Goal: Download file/media

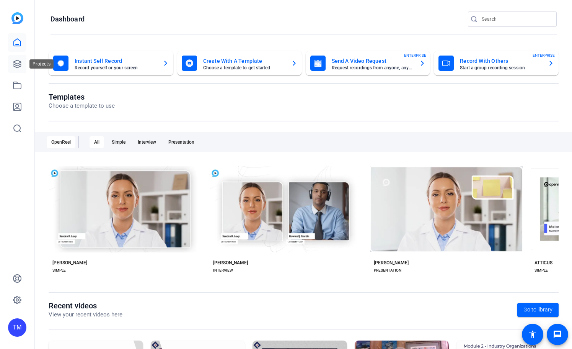
click at [15, 59] on icon at bounding box center [17, 63] width 9 height 9
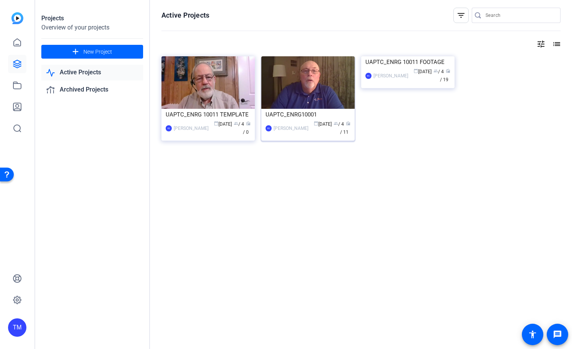
click at [322, 114] on div "UAPTC_ENRG10001" at bounding box center [308, 114] width 85 height 11
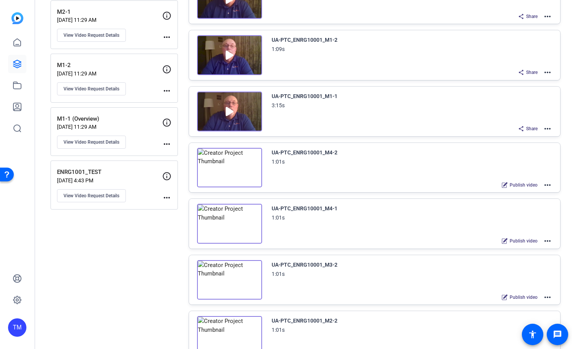
scroll to position [363, 0]
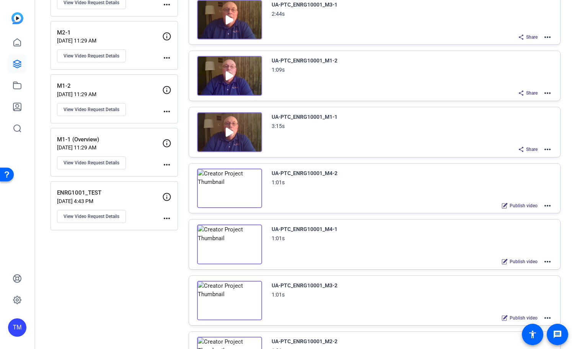
click at [546, 147] on mat-icon "more_horiz" at bounding box center [547, 149] width 9 height 9
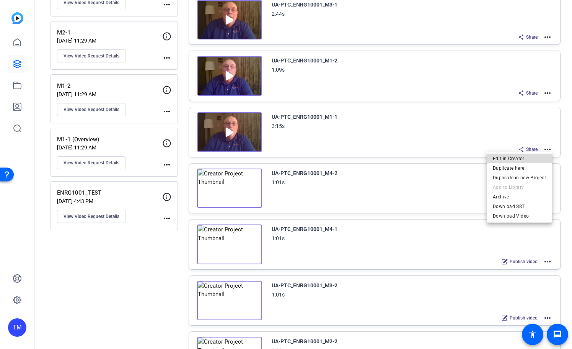
click at [523, 156] on span "Edit in Creator" at bounding box center [519, 158] width 53 height 9
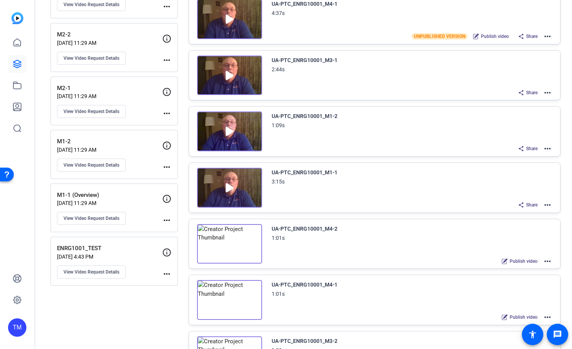
scroll to position [312, 0]
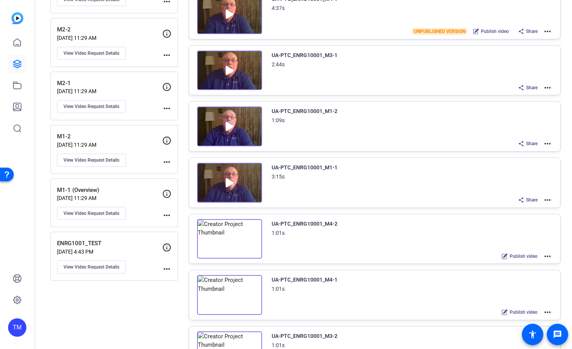
click at [232, 184] on img at bounding box center [229, 183] width 65 height 40
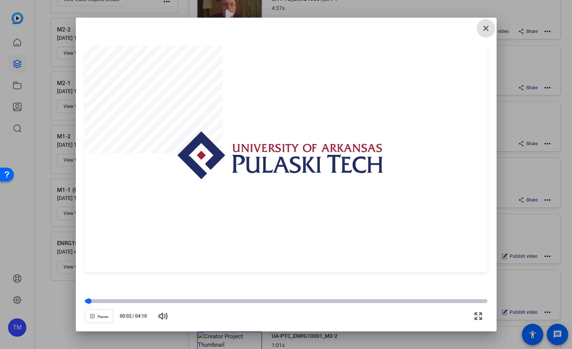
click at [107, 299] on div at bounding box center [286, 301] width 403 height 4
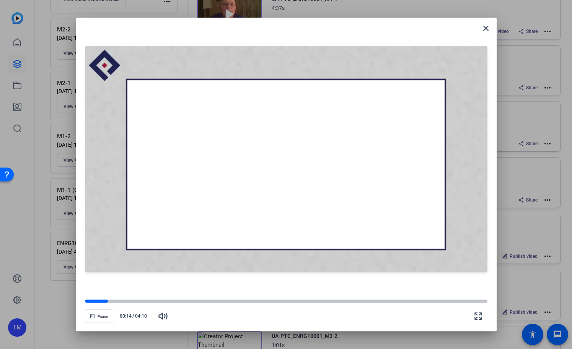
click at [131, 297] on openreel-video-controls "Pause 00:14 / 04:10" at bounding box center [286, 308] width 403 height 27
click at [148, 301] on div at bounding box center [286, 301] width 403 height 4
click at [176, 302] on div at bounding box center [286, 301] width 403 height 4
click at [199, 302] on div at bounding box center [286, 301] width 403 height 4
click at [221, 302] on div at bounding box center [286, 301] width 403 height 4
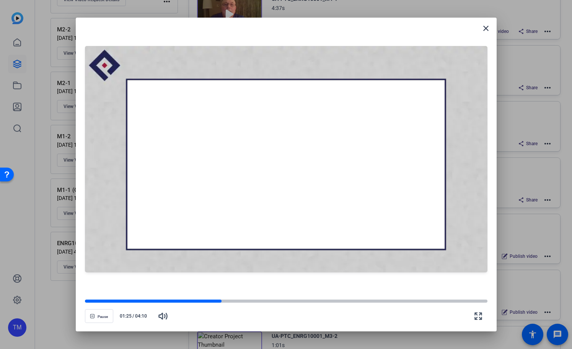
click at [259, 297] on openreel-video-controls "Pause 01:25 / 04:10" at bounding box center [286, 308] width 403 height 27
click at [488, 28] on mat-icon "close" at bounding box center [486, 28] width 9 height 9
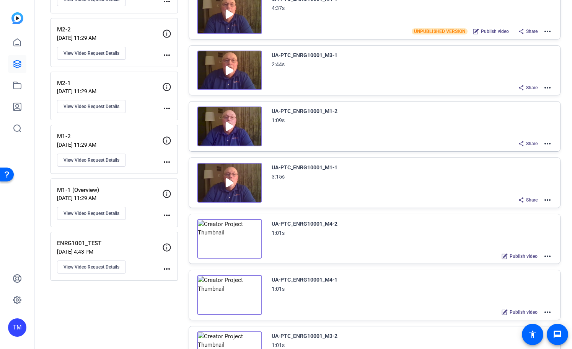
click at [241, 193] on img at bounding box center [229, 183] width 65 height 40
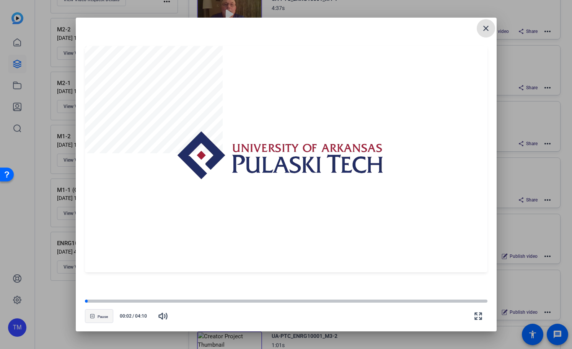
click at [100, 315] on span "Pause" at bounding box center [103, 316] width 10 height 5
click at [484, 31] on mat-icon "close" at bounding box center [486, 28] width 9 height 9
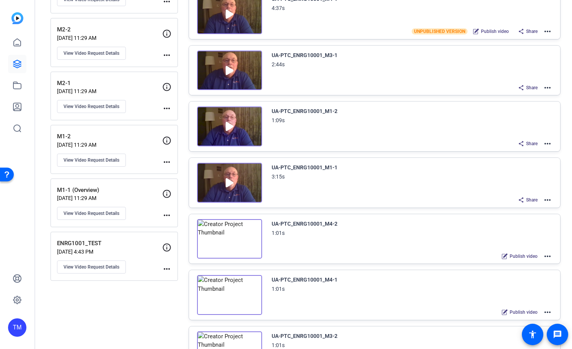
click at [549, 200] on mat-icon "more_horiz" at bounding box center [547, 199] width 9 height 9
click at [532, 266] on span "Download Video" at bounding box center [519, 266] width 53 height 9
click at [547, 88] on mat-icon "more_horiz" at bounding box center [547, 87] width 9 height 9
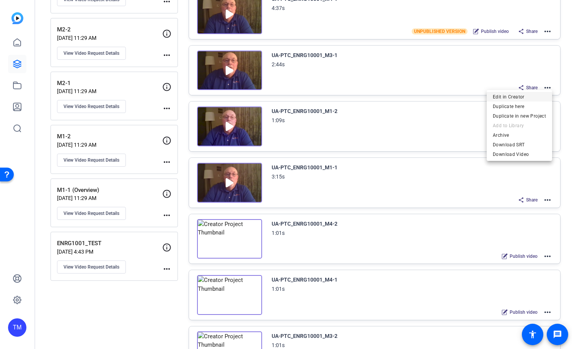
click at [531, 96] on span "Edit in Creator" at bounding box center [519, 96] width 53 height 9
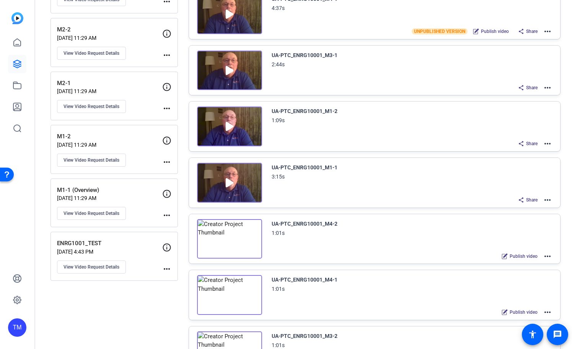
click at [549, 143] on mat-icon "more_horiz" at bounding box center [547, 143] width 9 height 9
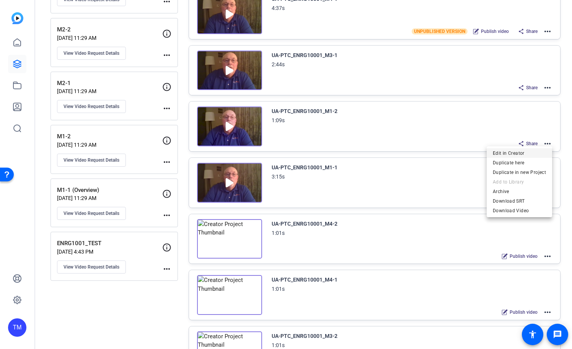
click at [536, 151] on span "Edit in Creator" at bounding box center [519, 152] width 53 height 9
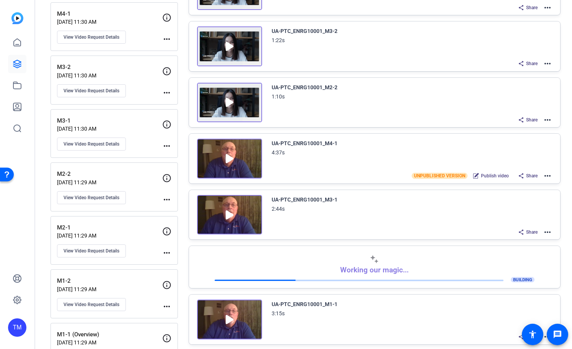
scroll to position [143, 0]
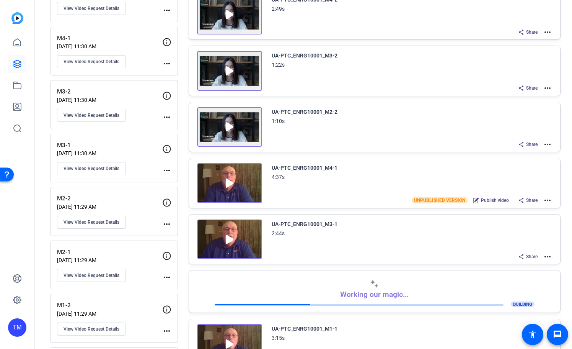
click at [549, 145] on mat-icon "more_horiz" at bounding box center [547, 144] width 9 height 9
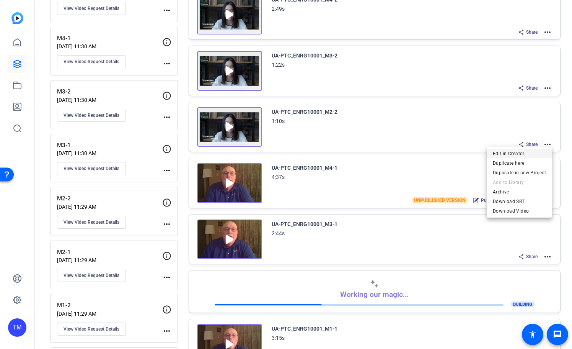
click at [536, 157] on span "Edit in Creator" at bounding box center [519, 153] width 53 height 9
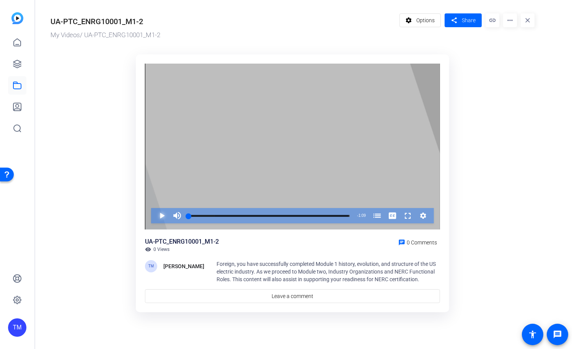
click at [154, 214] on span "Video Player" at bounding box center [154, 215] width 0 height 15
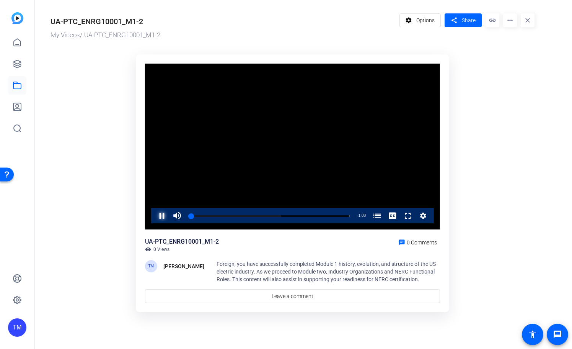
click at [154, 214] on span "Video Player" at bounding box center [154, 215] width 0 height 15
click at [528, 22] on mat-icon "close" at bounding box center [528, 20] width 14 height 14
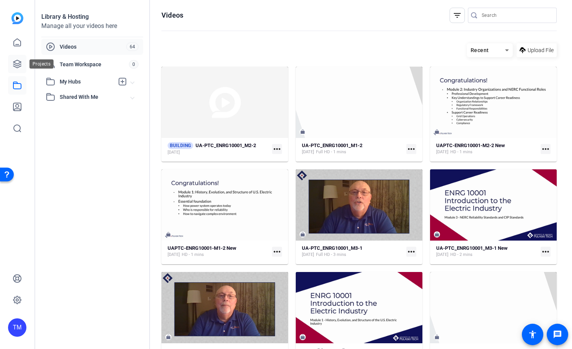
click at [16, 64] on icon at bounding box center [17, 64] width 8 height 8
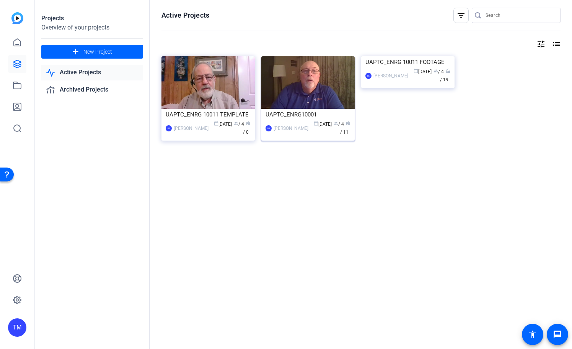
click at [304, 117] on div "UAPTC_ENRG10001" at bounding box center [308, 114] width 85 height 11
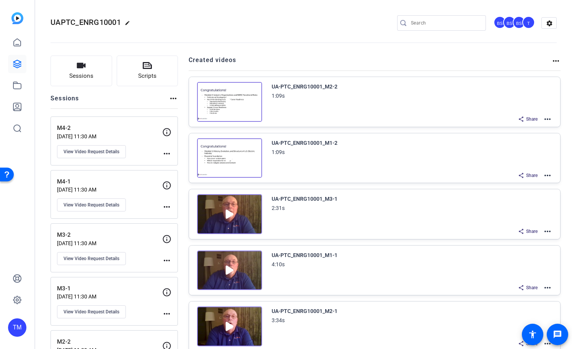
click at [236, 158] on img at bounding box center [229, 158] width 65 height 40
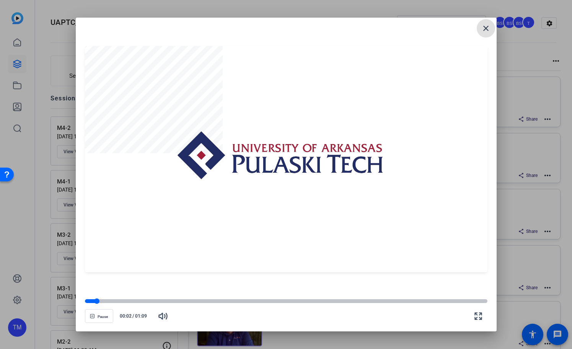
click at [109, 303] on div at bounding box center [286, 300] width 403 height 5
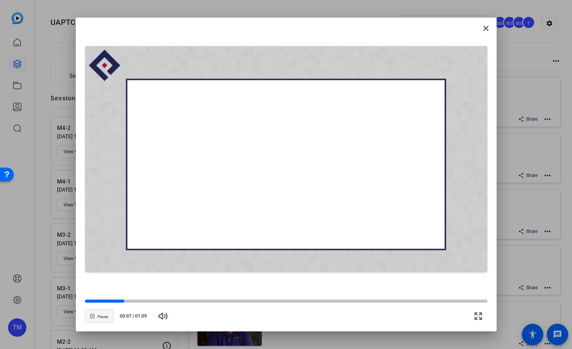
click at [106, 314] on span "Pause" at bounding box center [103, 316] width 10 height 5
click at [488, 28] on mat-icon "close" at bounding box center [486, 28] width 9 height 9
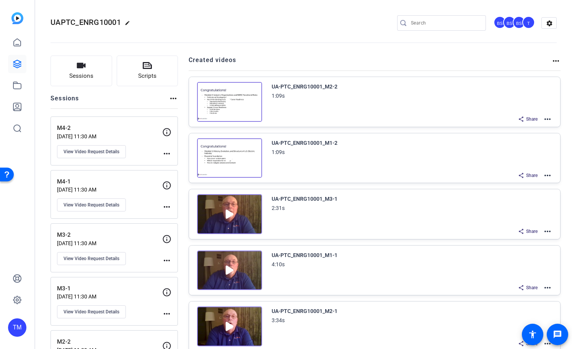
click at [549, 176] on mat-icon "more_horiz" at bounding box center [547, 175] width 9 height 9
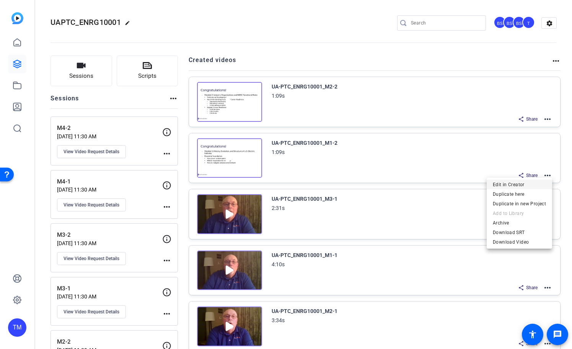
click at [521, 183] on span "Edit in Creator" at bounding box center [519, 184] width 53 height 9
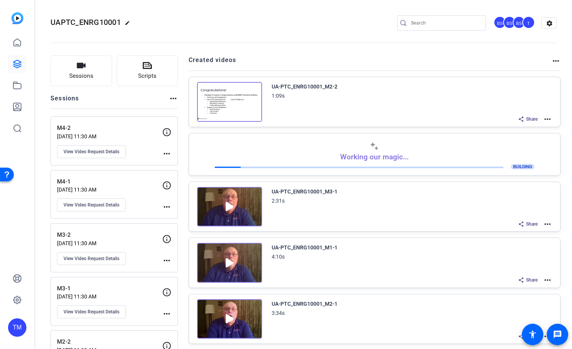
click at [229, 105] on img at bounding box center [229, 102] width 65 height 40
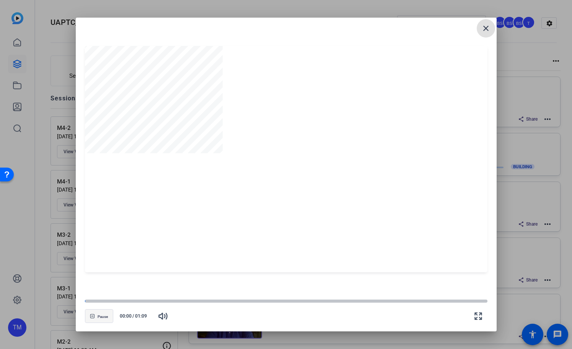
click at [103, 318] on span "Pause" at bounding box center [103, 316] width 10 height 5
click at [103, 318] on span "Play" at bounding box center [102, 316] width 7 height 5
click at [103, 318] on span "Pause" at bounding box center [103, 316] width 10 height 5
click at [485, 29] on mat-icon "close" at bounding box center [486, 28] width 9 height 9
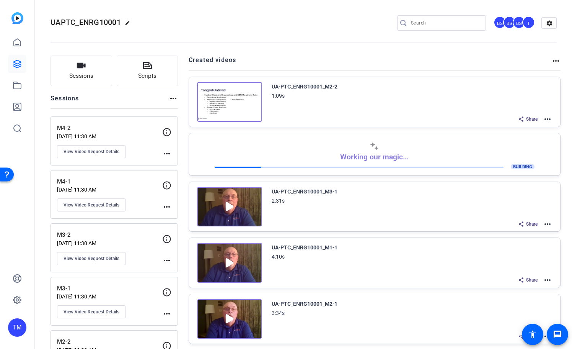
click at [231, 98] on img at bounding box center [229, 102] width 65 height 40
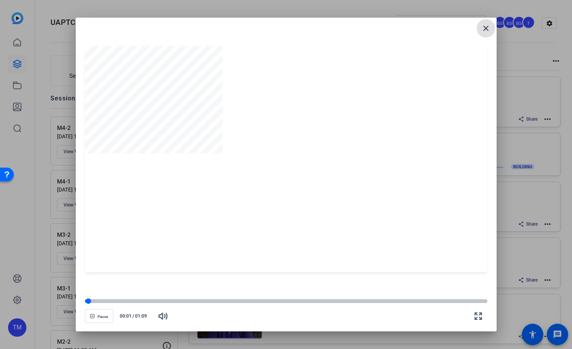
click at [115, 301] on div at bounding box center [286, 301] width 403 height 4
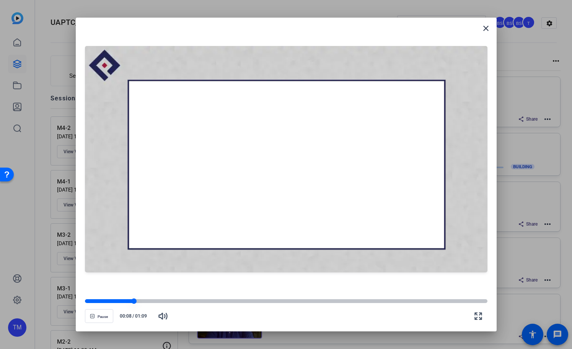
click at [167, 302] on div at bounding box center [286, 301] width 403 height 4
click at [214, 302] on div at bounding box center [286, 301] width 403 height 4
click at [267, 302] on div at bounding box center [286, 301] width 403 height 4
click at [319, 299] on div at bounding box center [286, 301] width 403 height 4
click at [356, 299] on div at bounding box center [286, 301] width 403 height 4
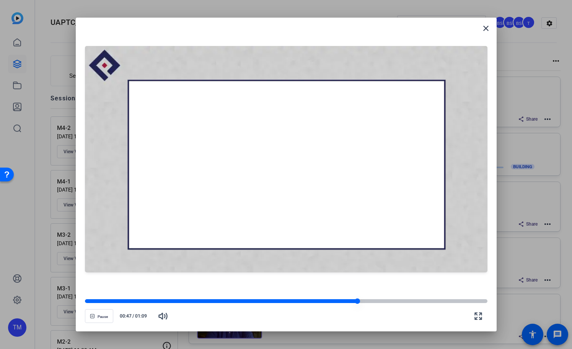
click at [403, 299] on div at bounding box center [286, 301] width 403 height 4
click at [433, 299] on div at bounding box center [286, 301] width 403 height 4
click at [450, 301] on div at bounding box center [286, 301] width 403 height 4
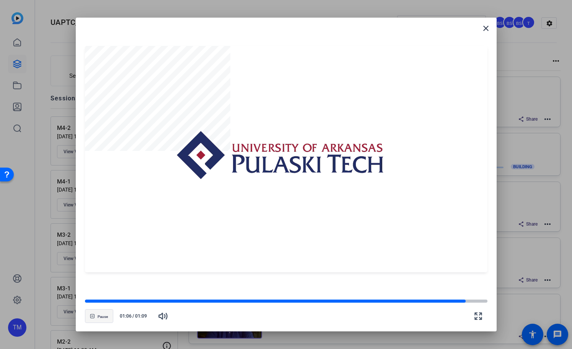
click at [98, 315] on span "Pause" at bounding box center [103, 316] width 10 height 5
click at [486, 30] on mat-icon "close" at bounding box center [486, 28] width 9 height 9
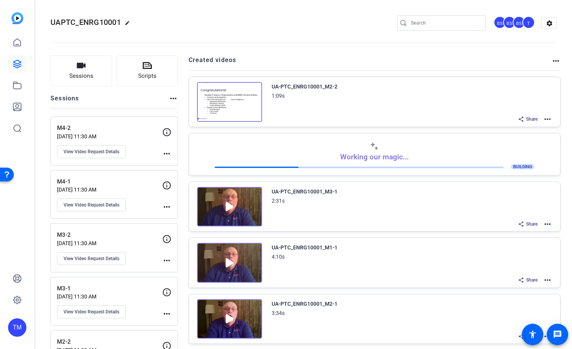
click at [549, 119] on mat-icon "more_horiz" at bounding box center [547, 118] width 9 height 9
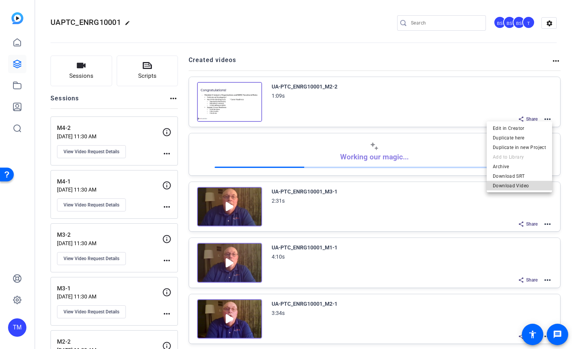
click at [523, 188] on span "Download Video" at bounding box center [519, 185] width 53 height 9
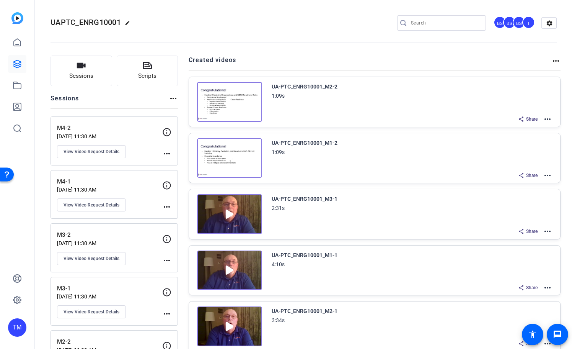
click at [231, 157] on img at bounding box center [229, 158] width 65 height 40
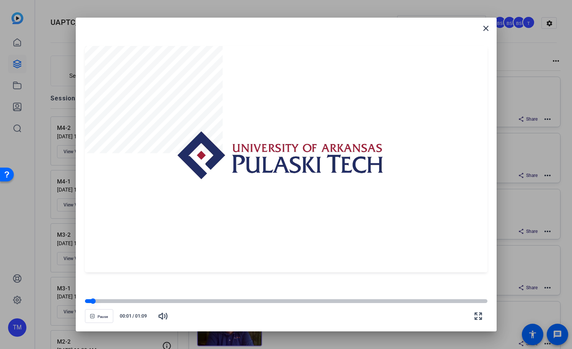
click at [103, 300] on div at bounding box center [286, 301] width 403 height 4
click at [118, 300] on div at bounding box center [286, 301] width 403 height 4
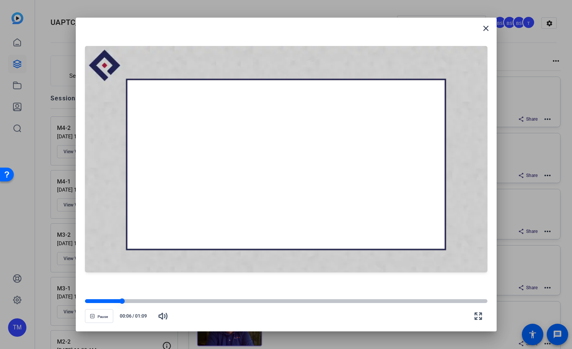
click at [107, 301] on div at bounding box center [104, 301] width 38 height 4
click at [223, 303] on div at bounding box center [286, 300] width 403 height 5
click at [317, 301] on div at bounding box center [286, 301] width 403 height 4
click at [363, 300] on div at bounding box center [286, 301] width 403 height 4
click at [385, 299] on div at bounding box center [286, 300] width 403 height 5
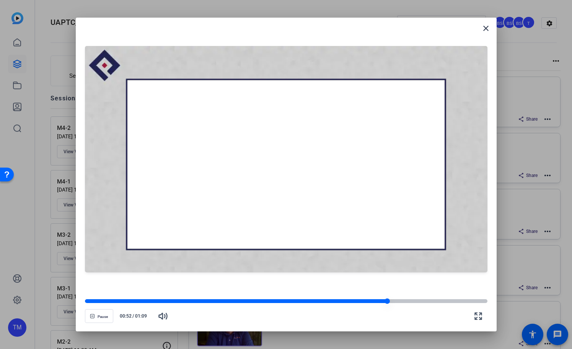
click at [410, 299] on div at bounding box center [286, 301] width 403 height 4
click at [433, 301] on div at bounding box center [286, 301] width 403 height 4
click at [451, 300] on div at bounding box center [286, 301] width 403 height 4
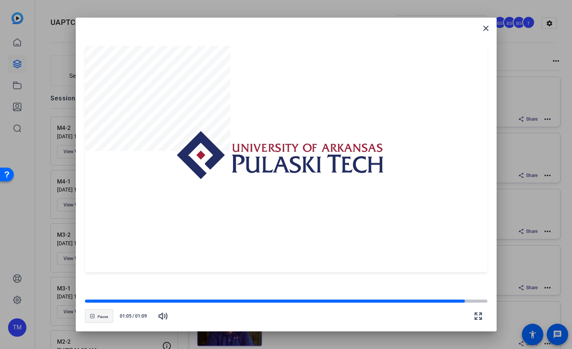
click at [95, 316] on span "button" at bounding box center [99, 316] width 28 height 18
click at [487, 30] on mat-icon "close" at bounding box center [486, 28] width 9 height 9
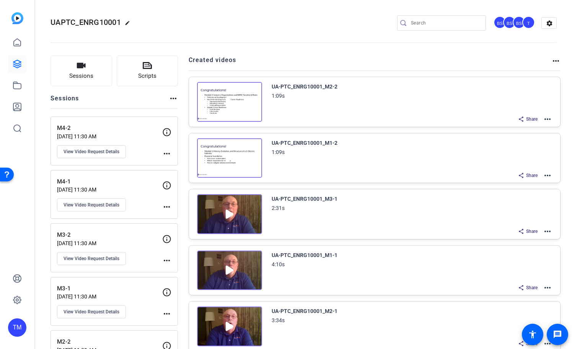
click at [547, 176] on mat-icon "more_horiz" at bounding box center [547, 175] width 9 height 9
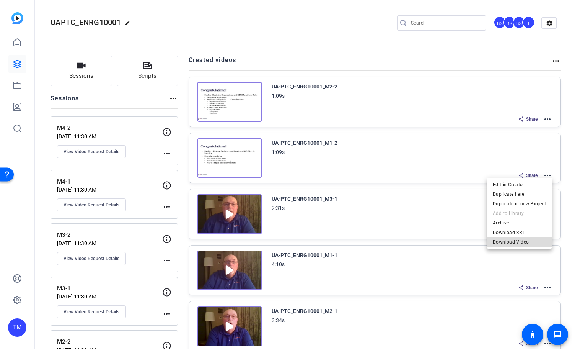
click at [526, 244] on span "Download Video" at bounding box center [519, 241] width 53 height 9
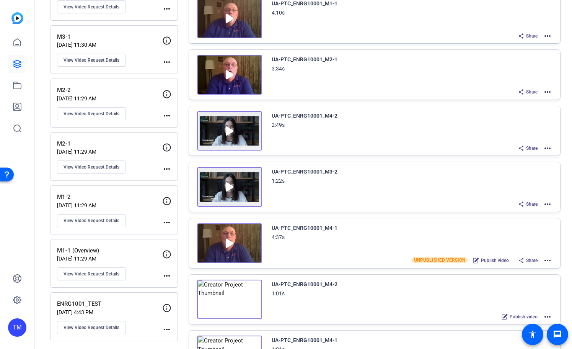
scroll to position [255, 0]
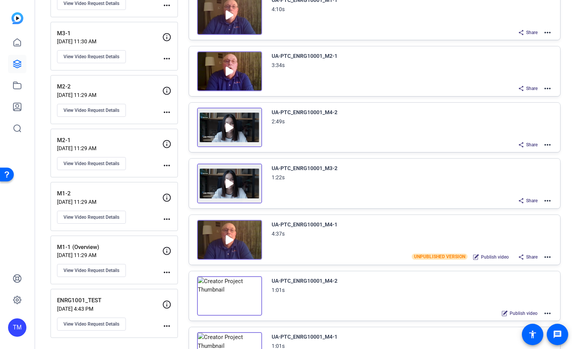
click at [547, 202] on mat-icon "more_horiz" at bounding box center [547, 200] width 9 height 9
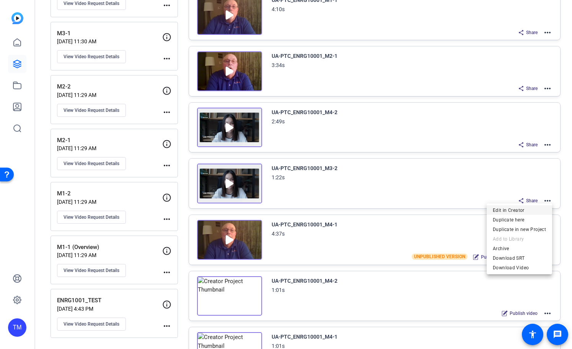
click at [537, 211] on span "Edit in Creator" at bounding box center [519, 209] width 53 height 9
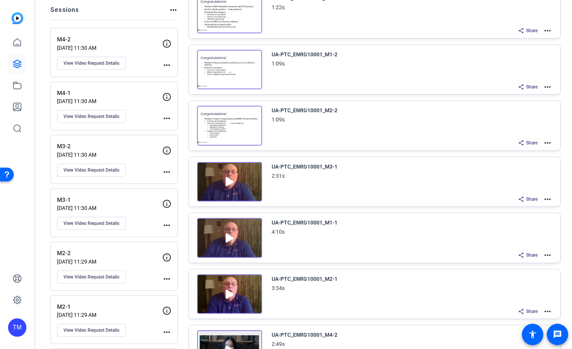
scroll to position [26, 0]
